Goal: Entertainment & Leisure: Consume media (video, audio)

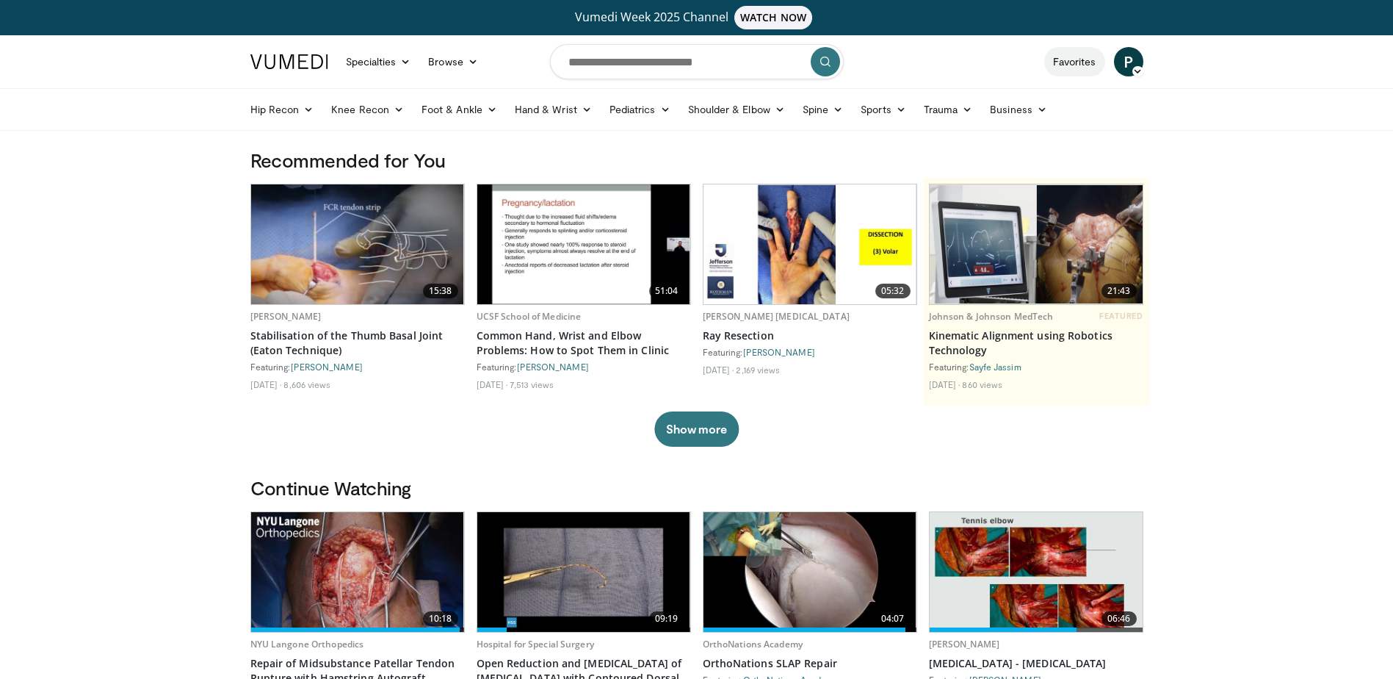
click at [1078, 64] on link "Favorites" at bounding box center [1074, 61] width 61 height 29
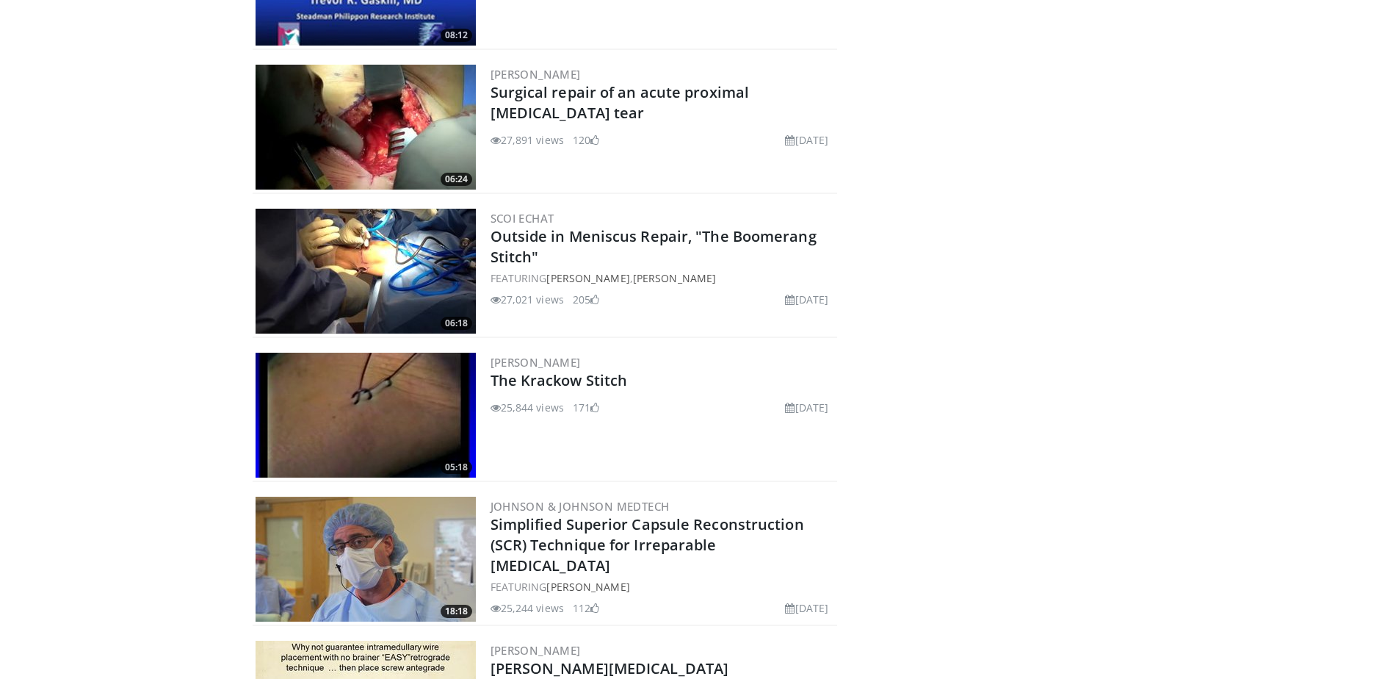
scroll to position [2505, 0]
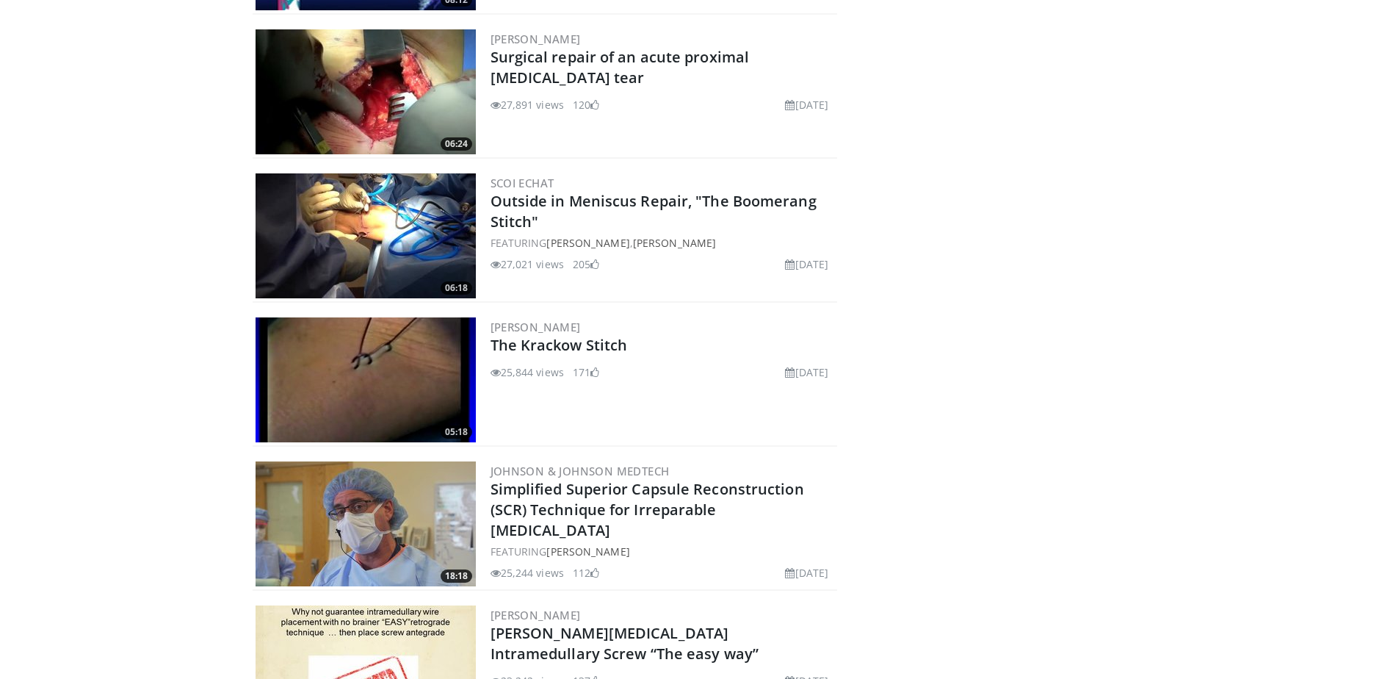
click at [371, 369] on img at bounding box center [366, 379] width 220 height 125
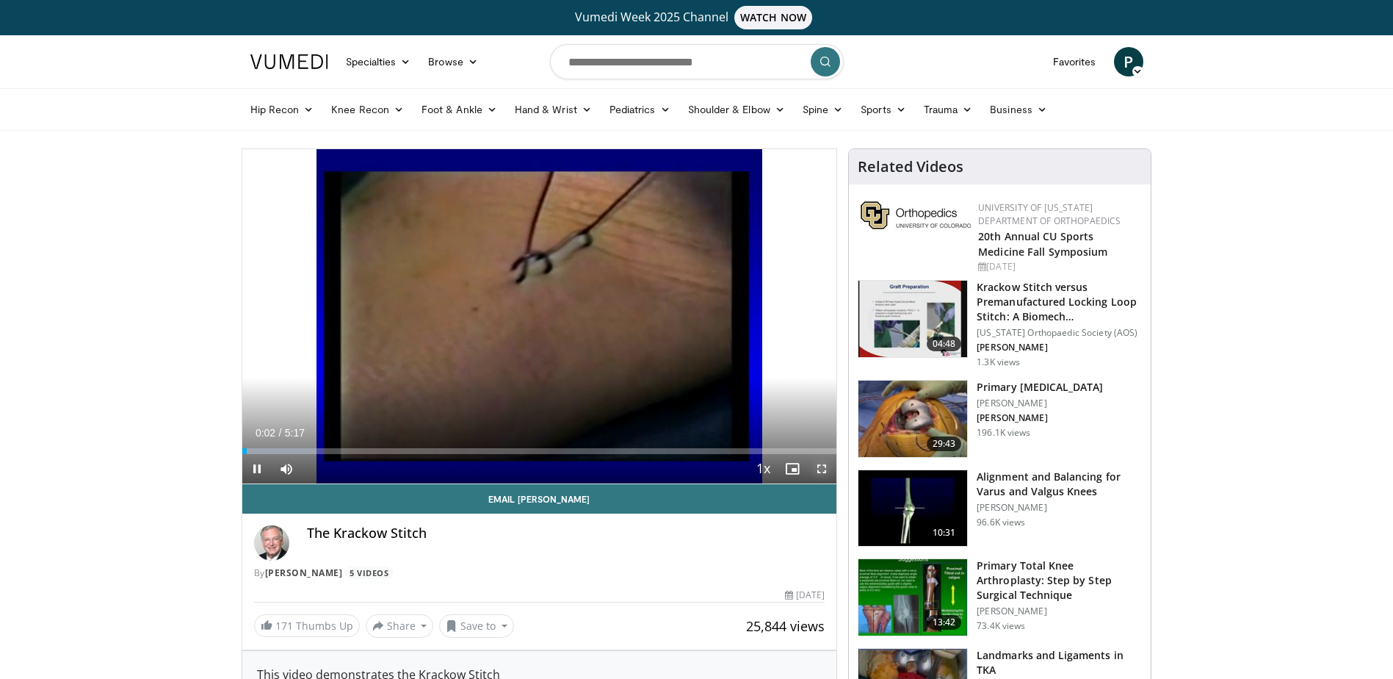
click at [821, 469] on span "Video Player" at bounding box center [821, 468] width 29 height 29
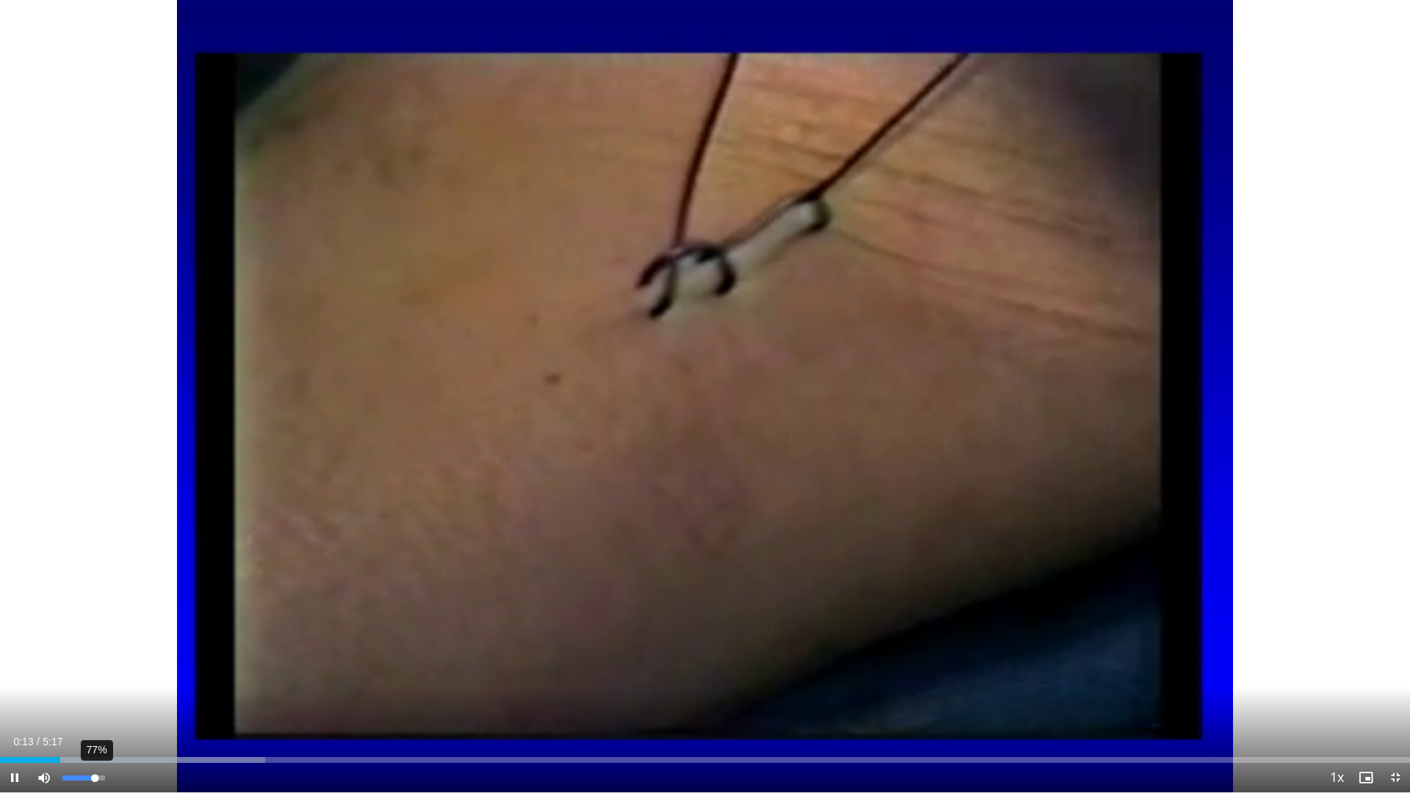
click at [95, 678] on div "77%" at bounding box center [83, 778] width 42 height 5
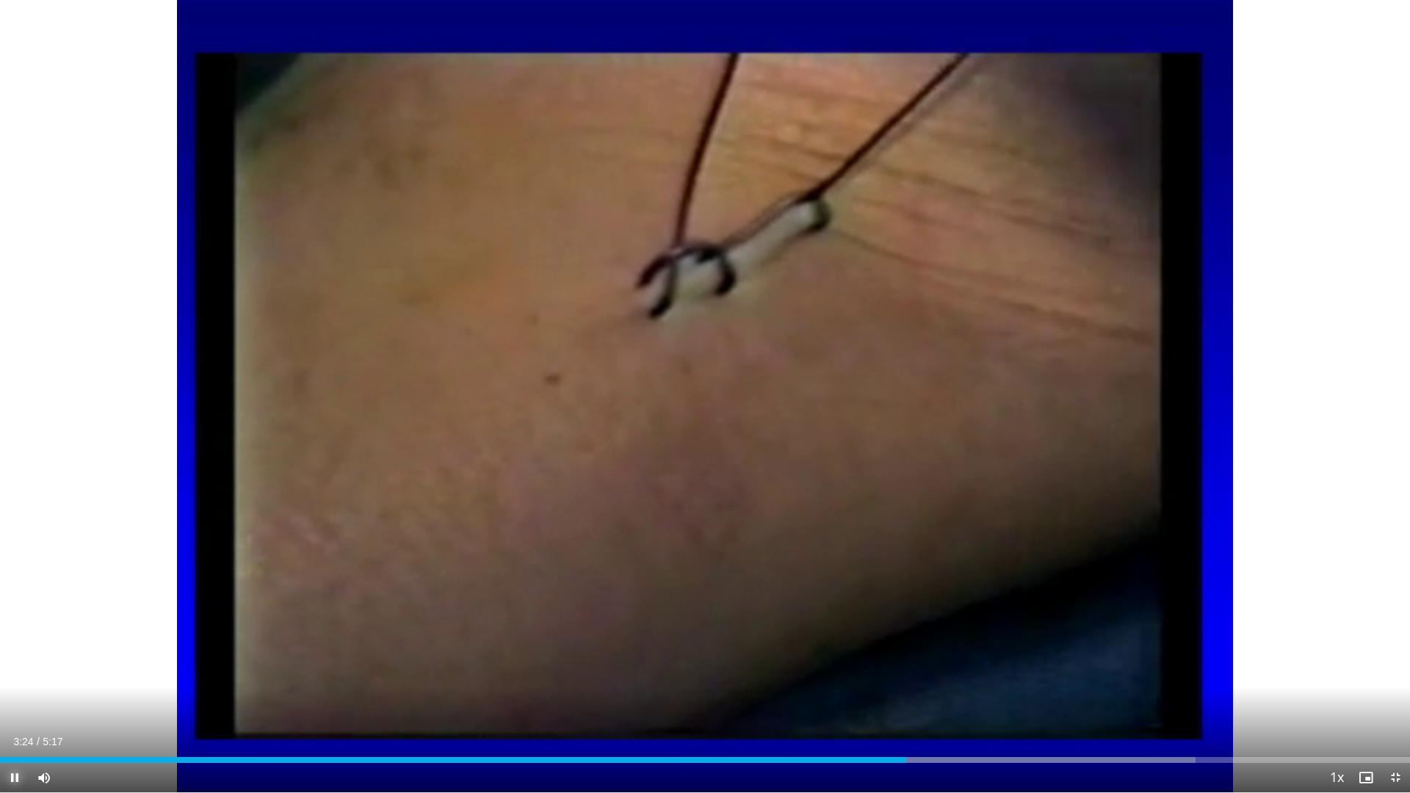
click at [12, 678] on span "Video Player" at bounding box center [14, 777] width 29 height 29
click at [13, 678] on span "Video Player" at bounding box center [14, 777] width 29 height 29
click at [1398, 678] on span "Video Player" at bounding box center [1395, 777] width 29 height 29
